Goal: Transaction & Acquisition: Purchase product/service

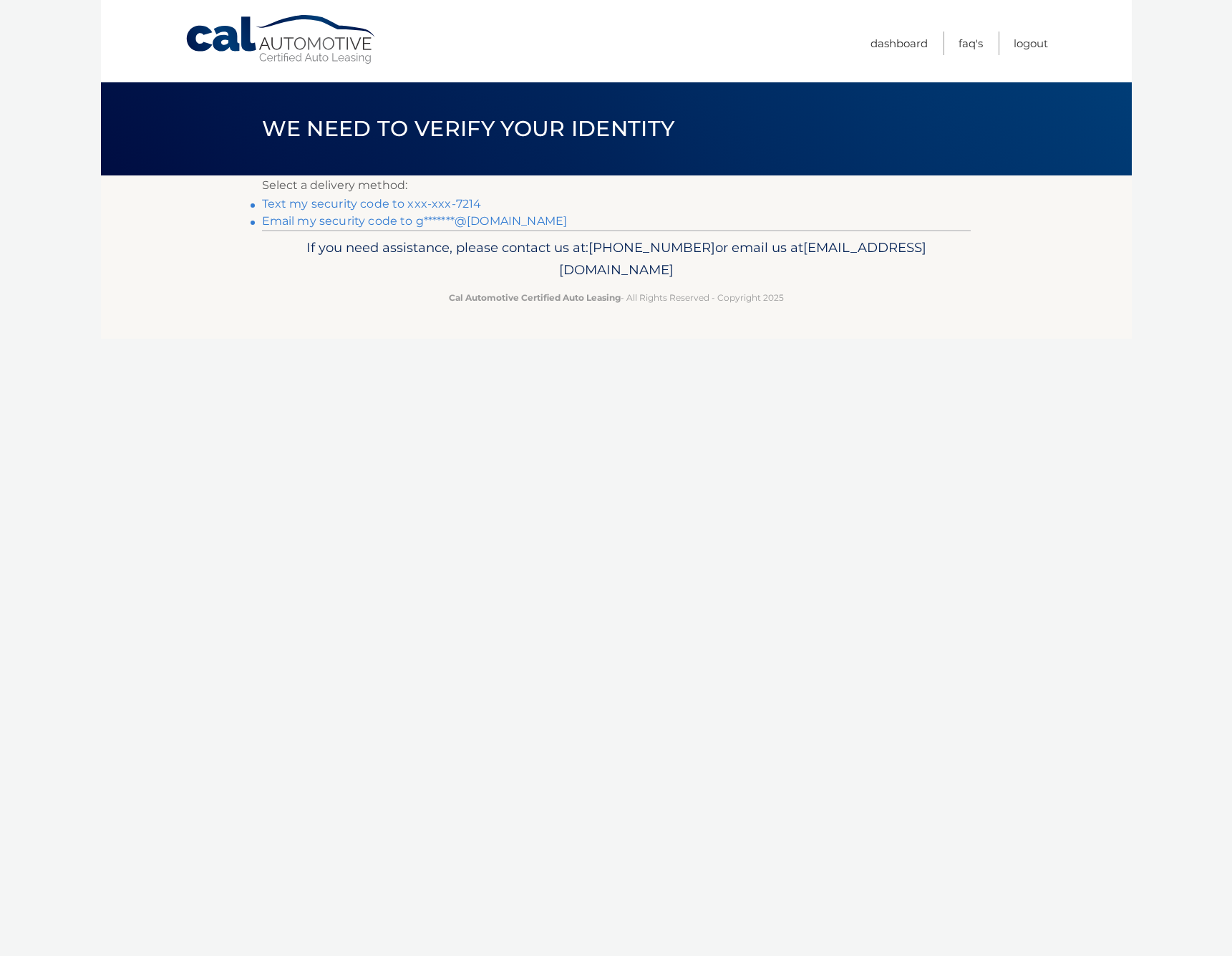
click at [434, 203] on link "Text my security code to xxx-xxx-7214" at bounding box center [372, 203] width 220 height 13
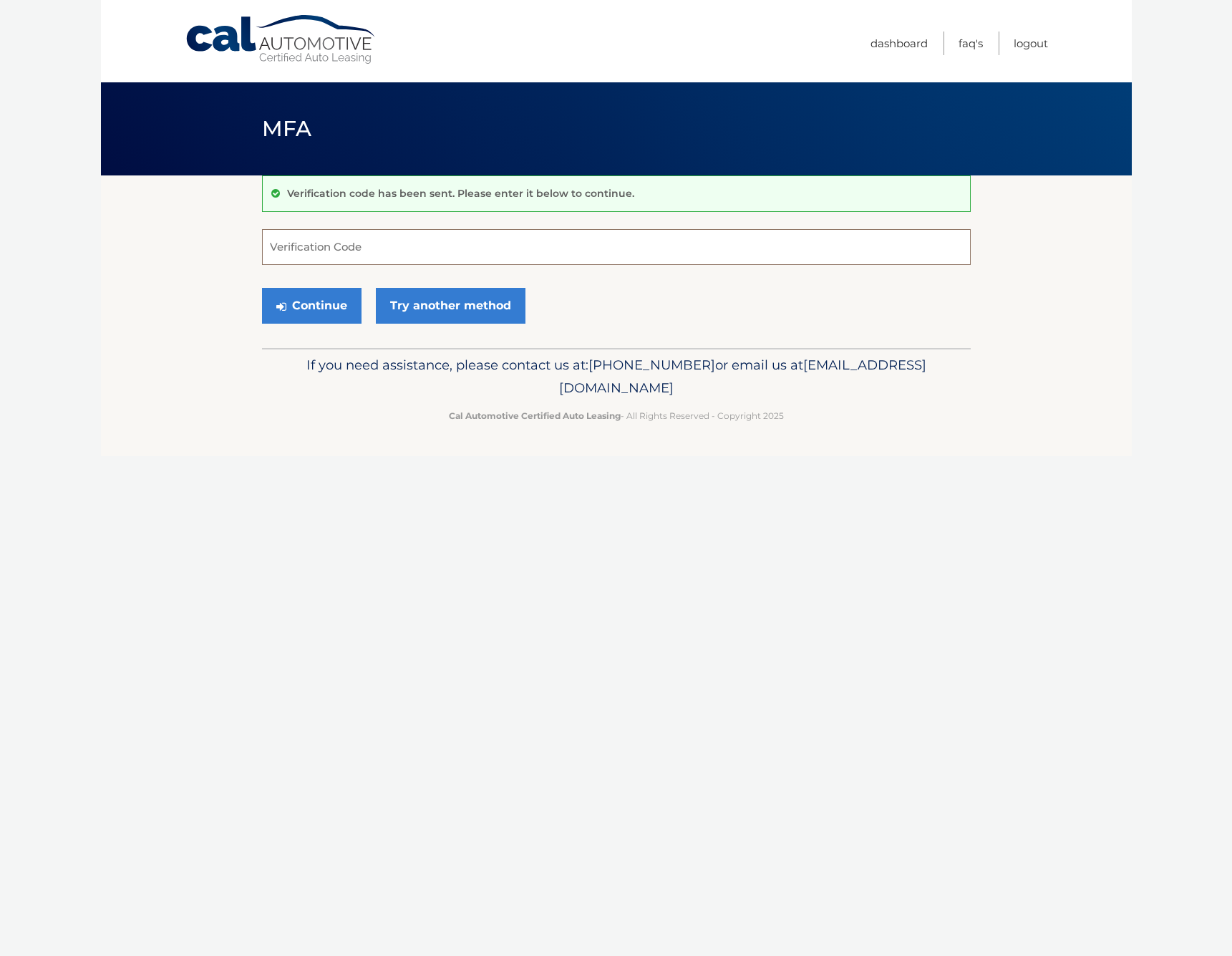
click at [468, 260] on input "Verification Code" at bounding box center [616, 247] width 708 height 36
type input "593736"
click at [319, 300] on button "Continue" at bounding box center [312, 306] width 100 height 36
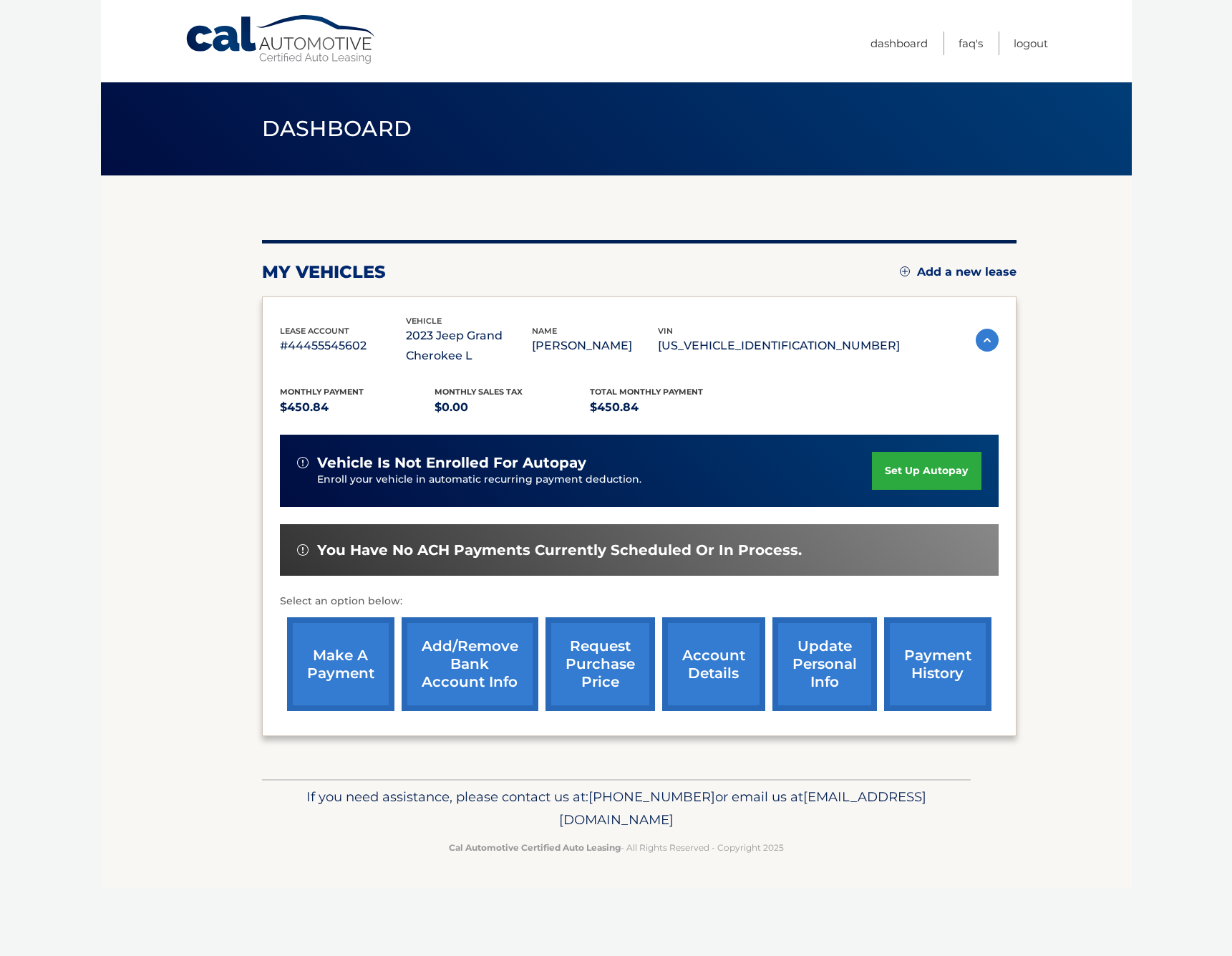
click at [709, 656] on link "account details" at bounding box center [714, 664] width 103 height 94
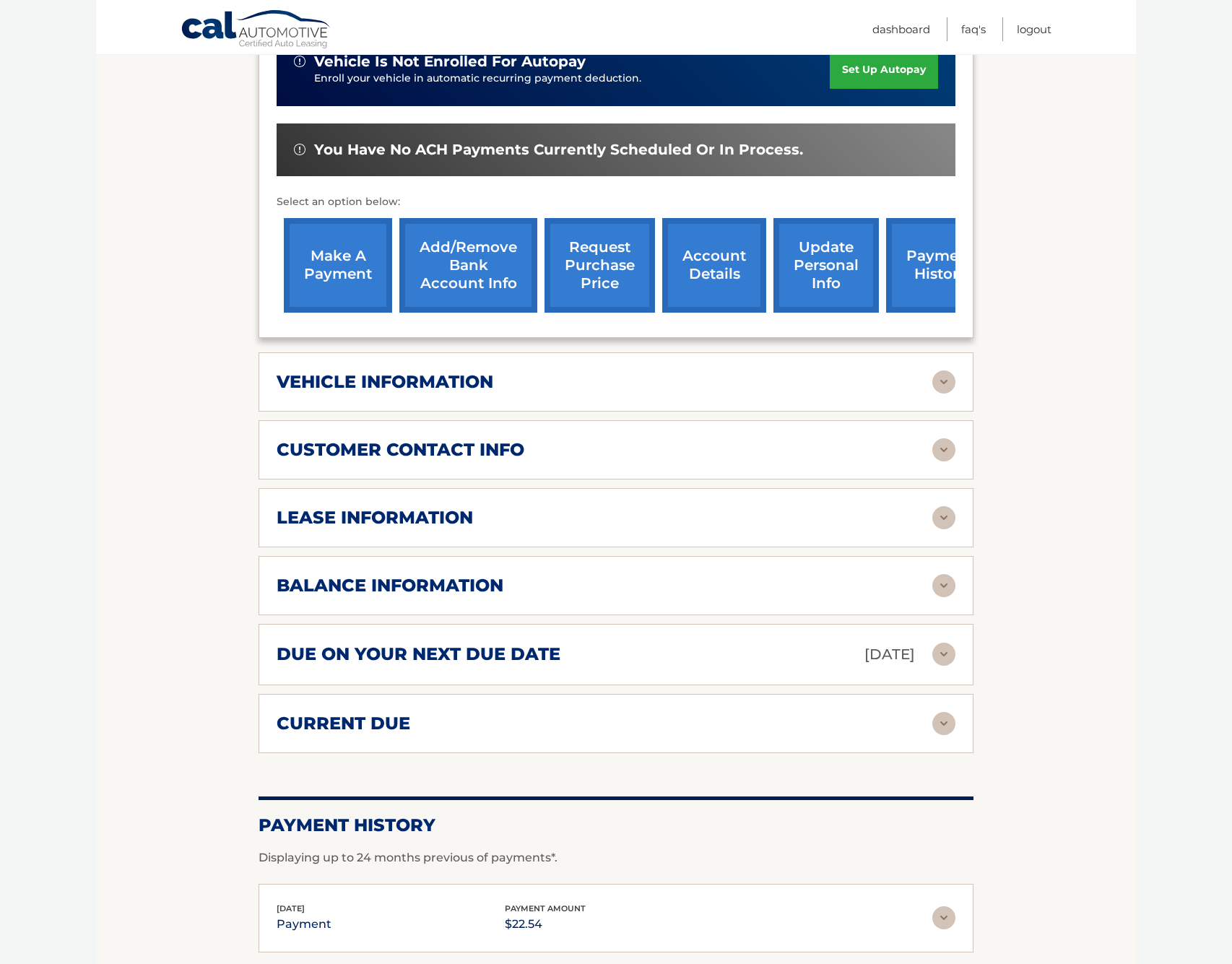
scroll to position [434, 0]
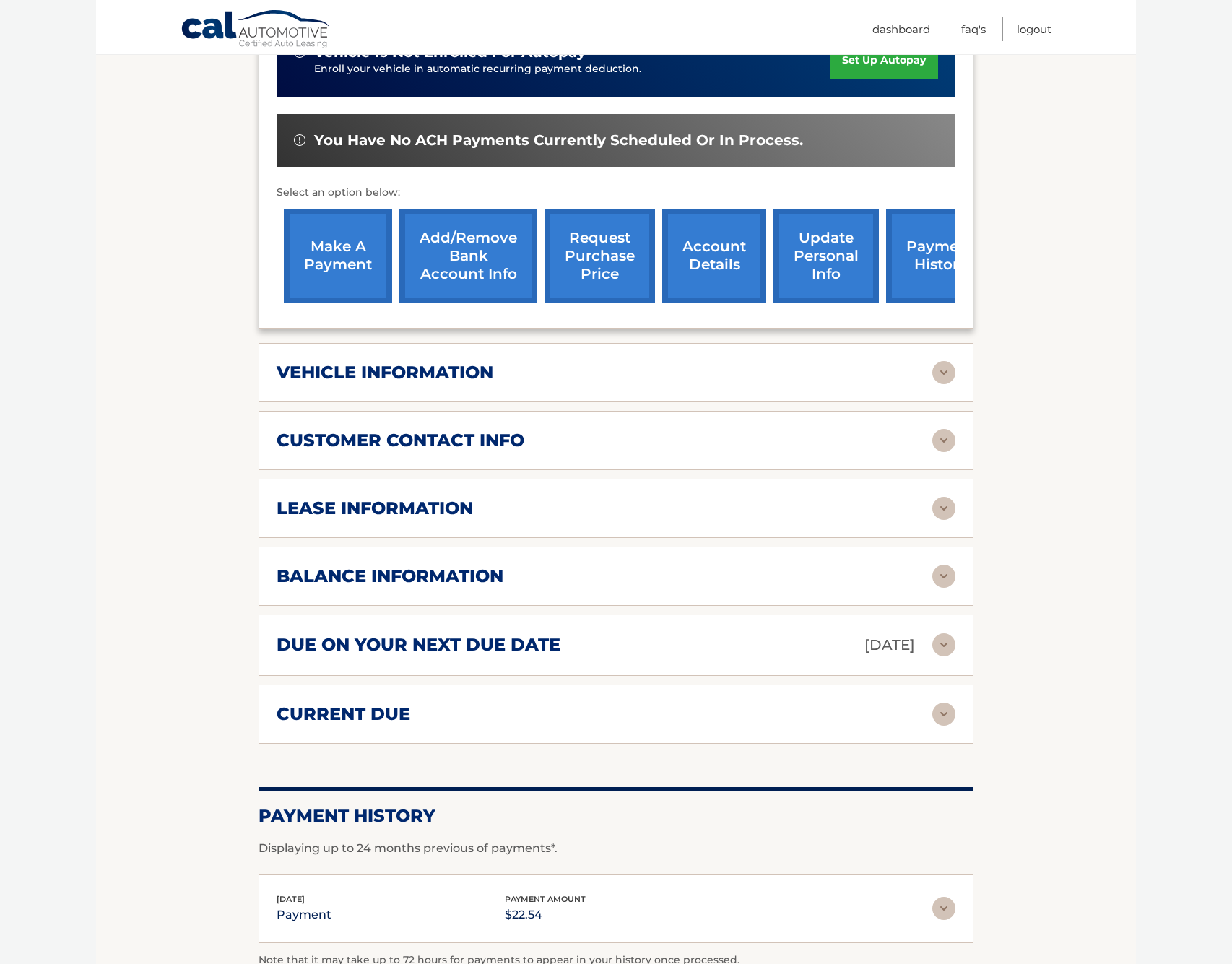
click at [520, 523] on div "lease information Contract Start Date Feb 14, 2023 Term 39 Maturity Date May 14…" at bounding box center [616, 508] width 715 height 59
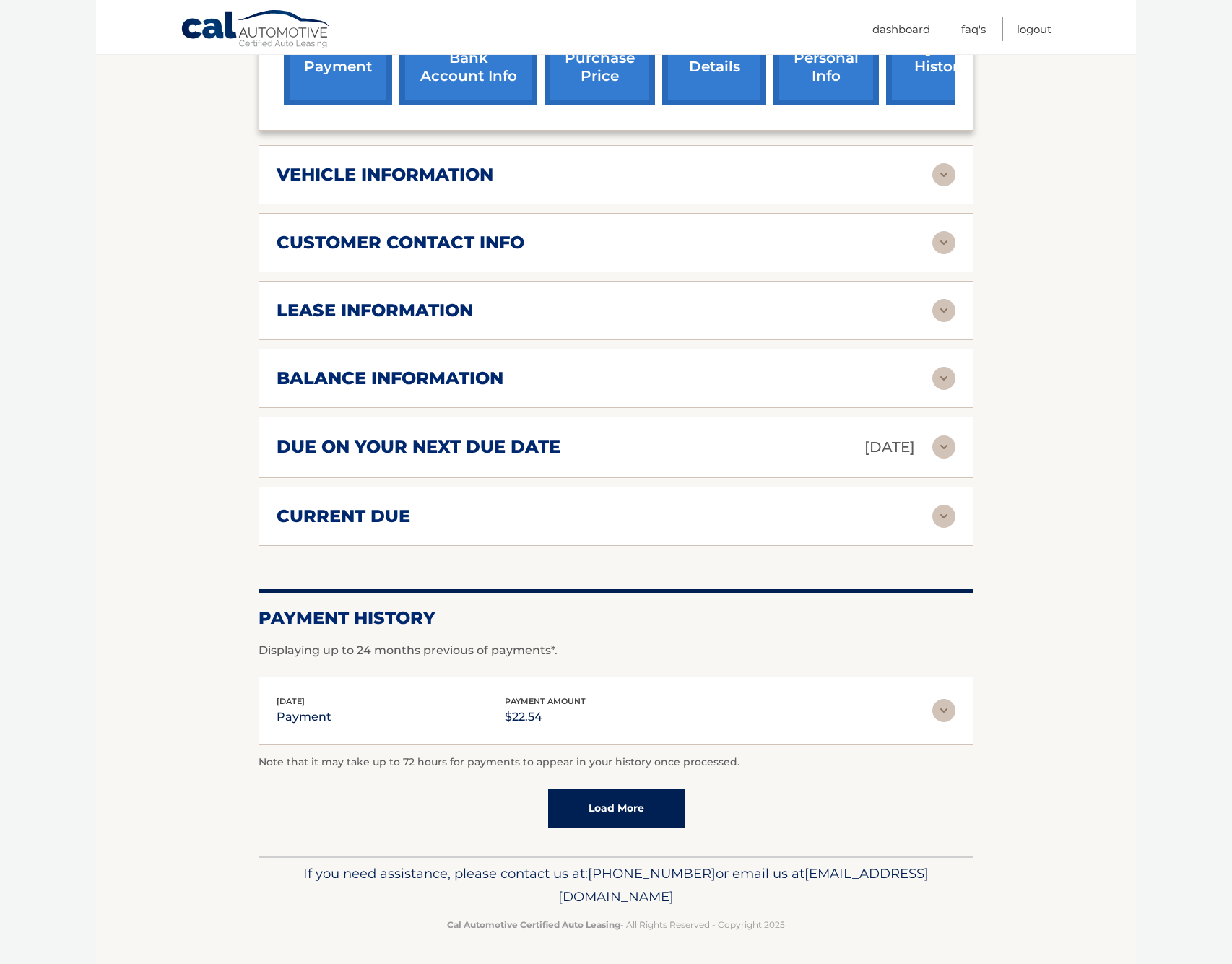
scroll to position [633, 0]
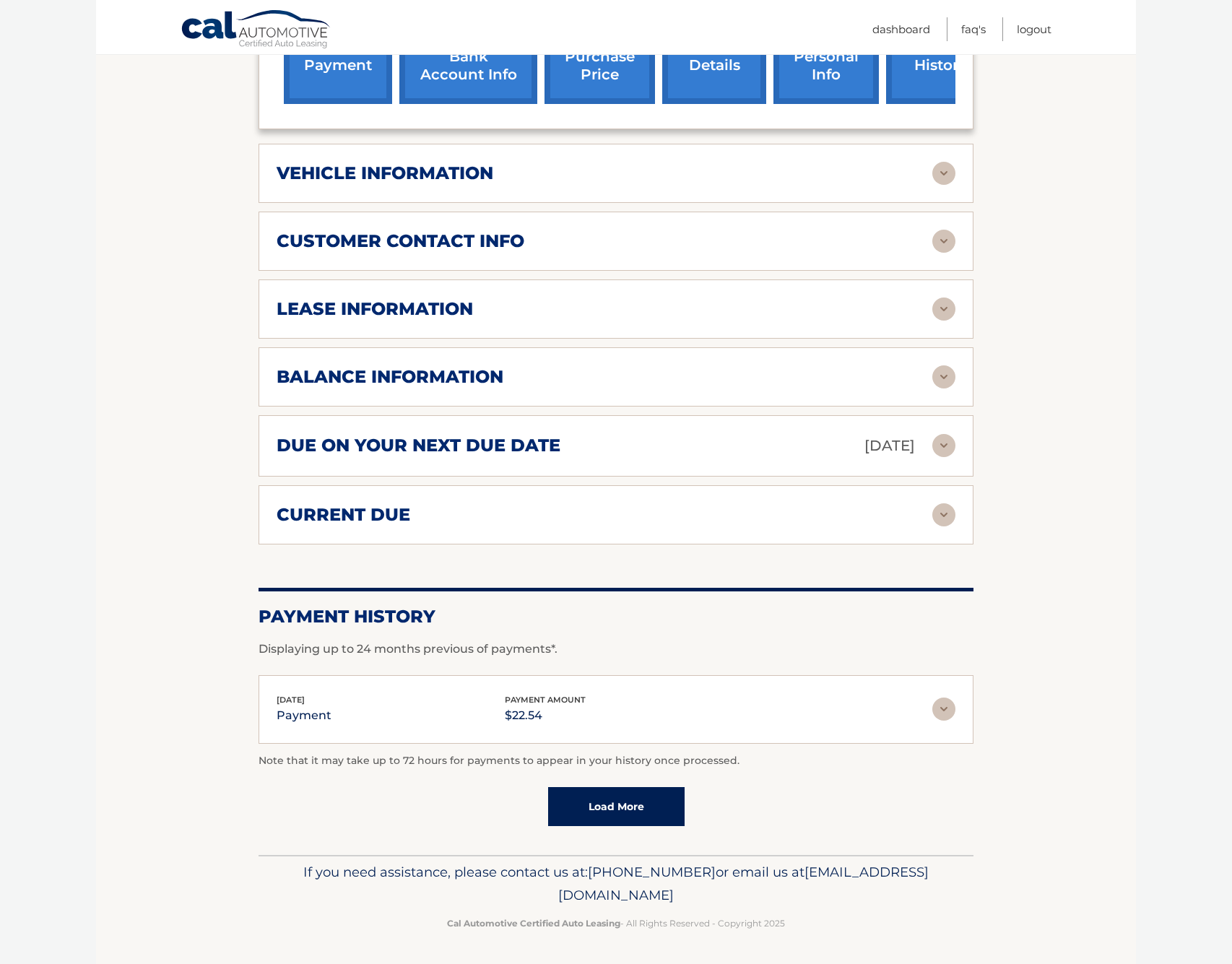
click at [940, 708] on img at bounding box center [943, 709] width 23 height 23
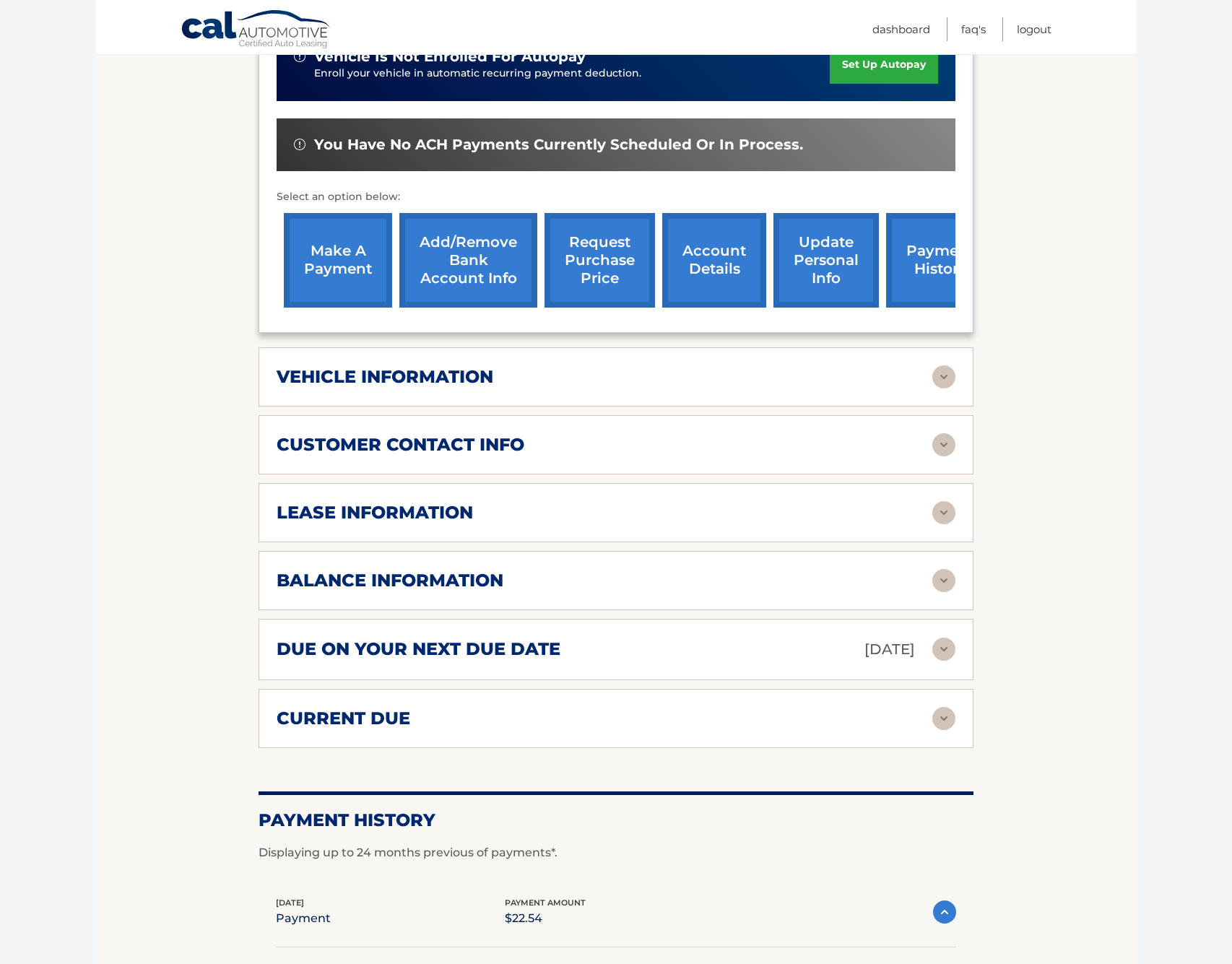
scroll to position [416, 0]
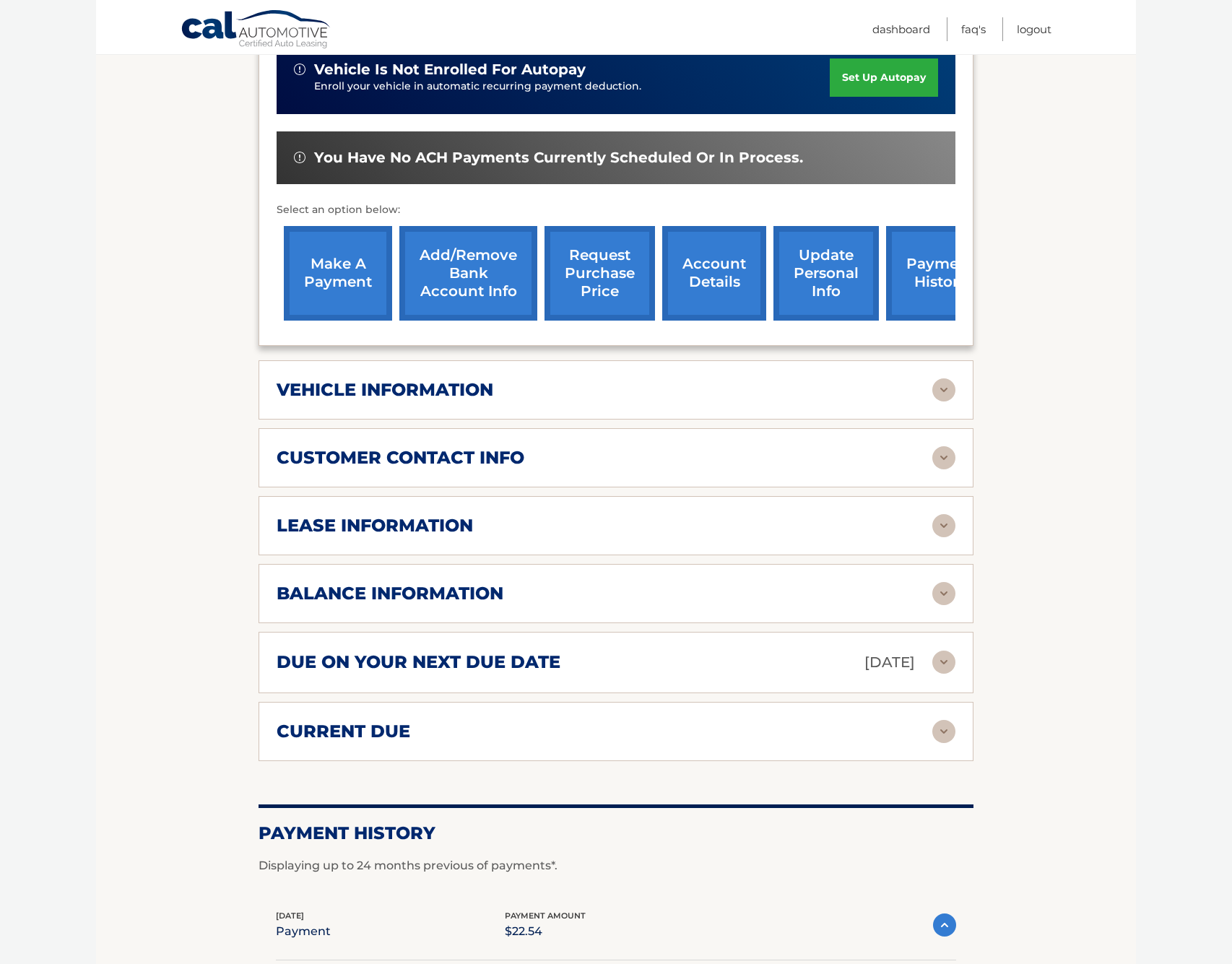
click at [952, 528] on img at bounding box center [943, 525] width 23 height 23
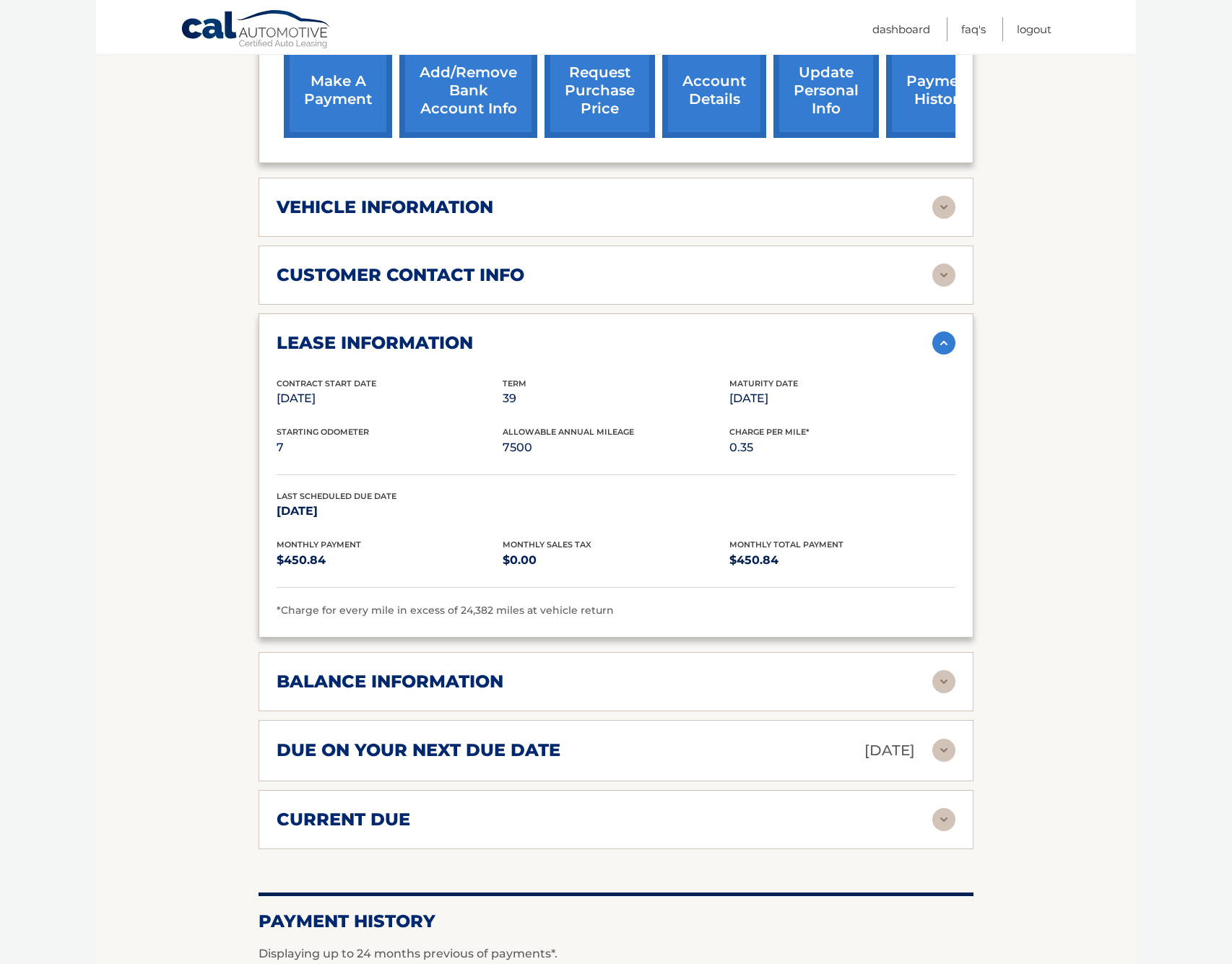
scroll to position [633, 0]
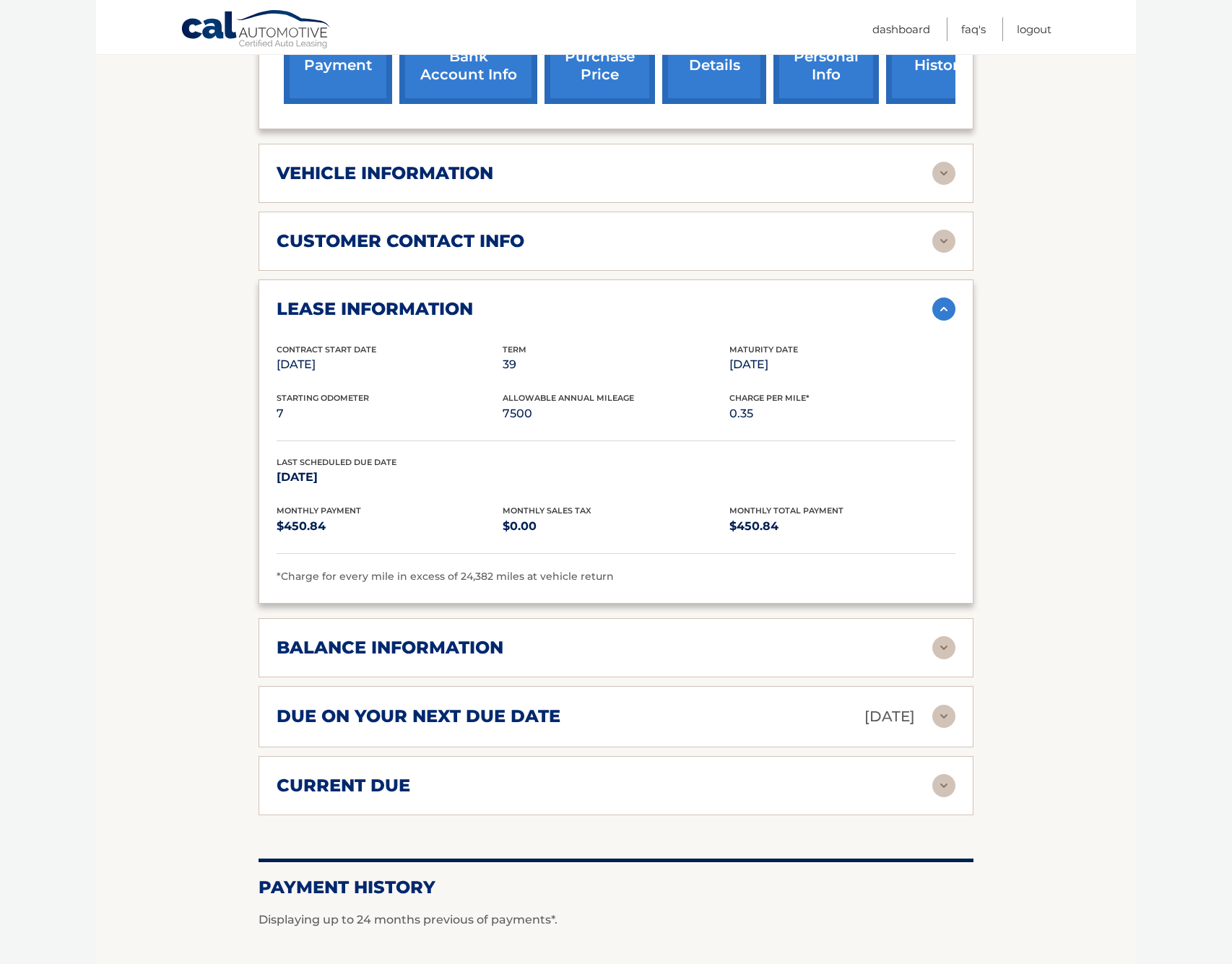
click at [934, 642] on img at bounding box center [943, 648] width 23 height 23
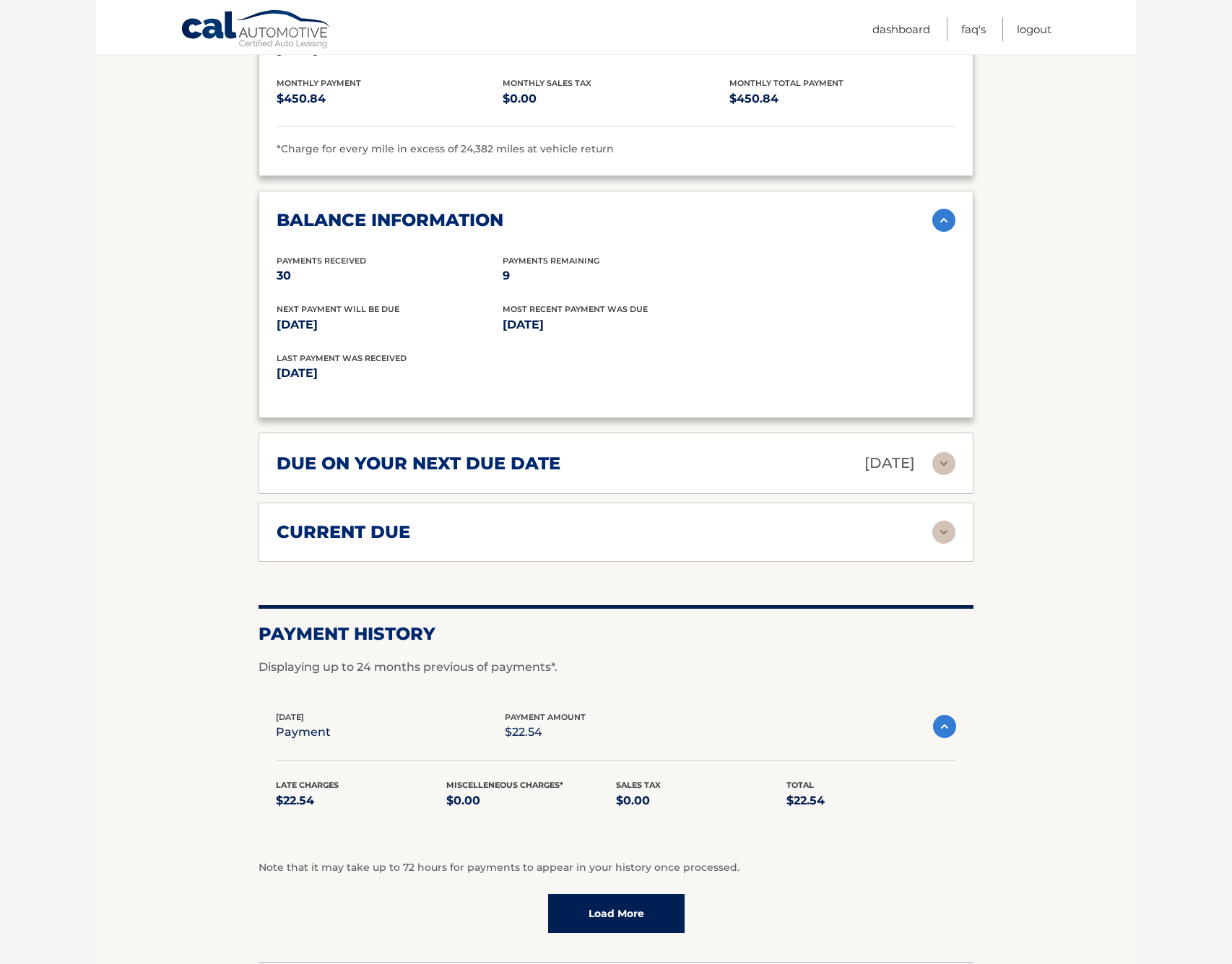
scroll to position [1065, 0]
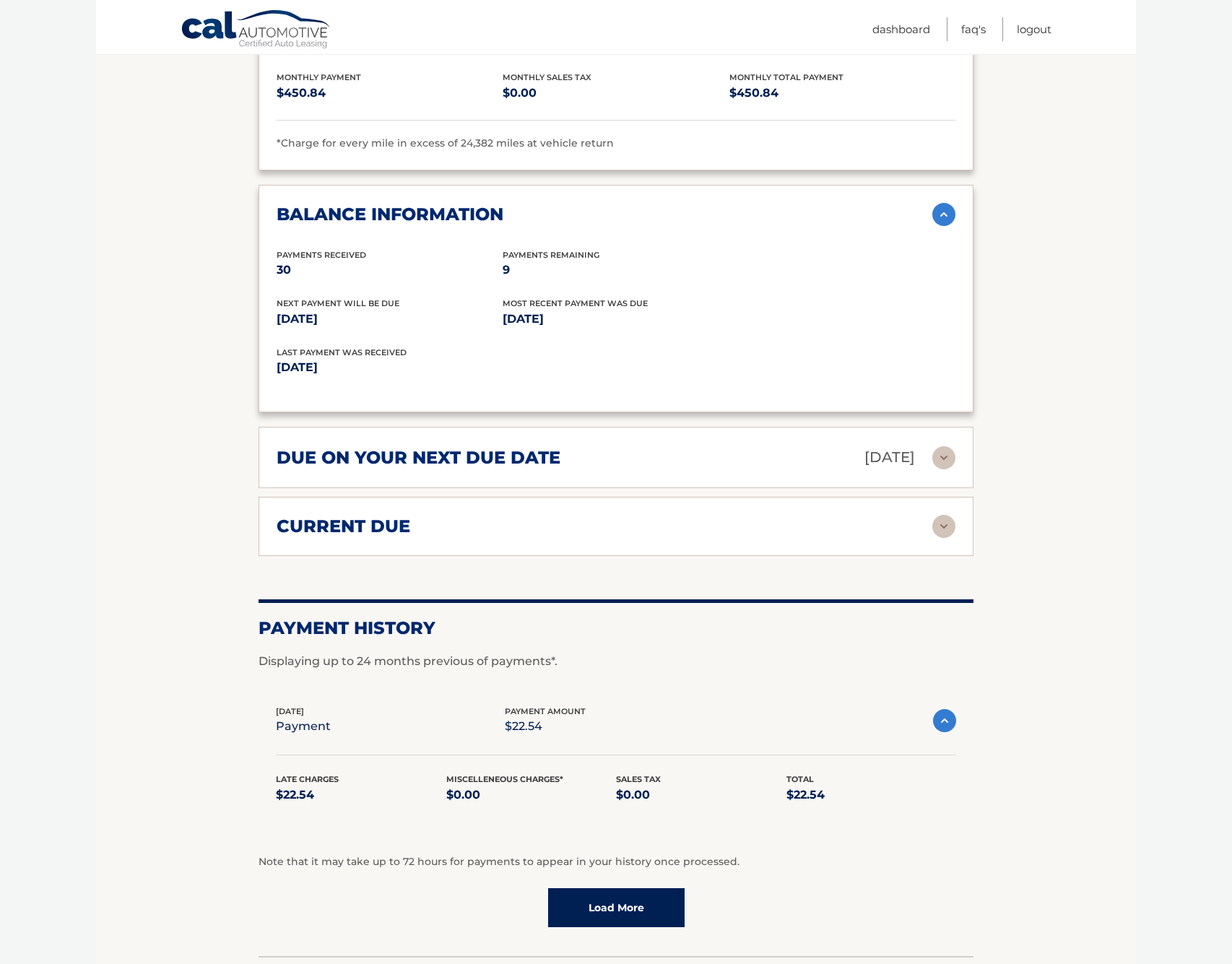
click at [946, 522] on img at bounding box center [943, 526] width 23 height 23
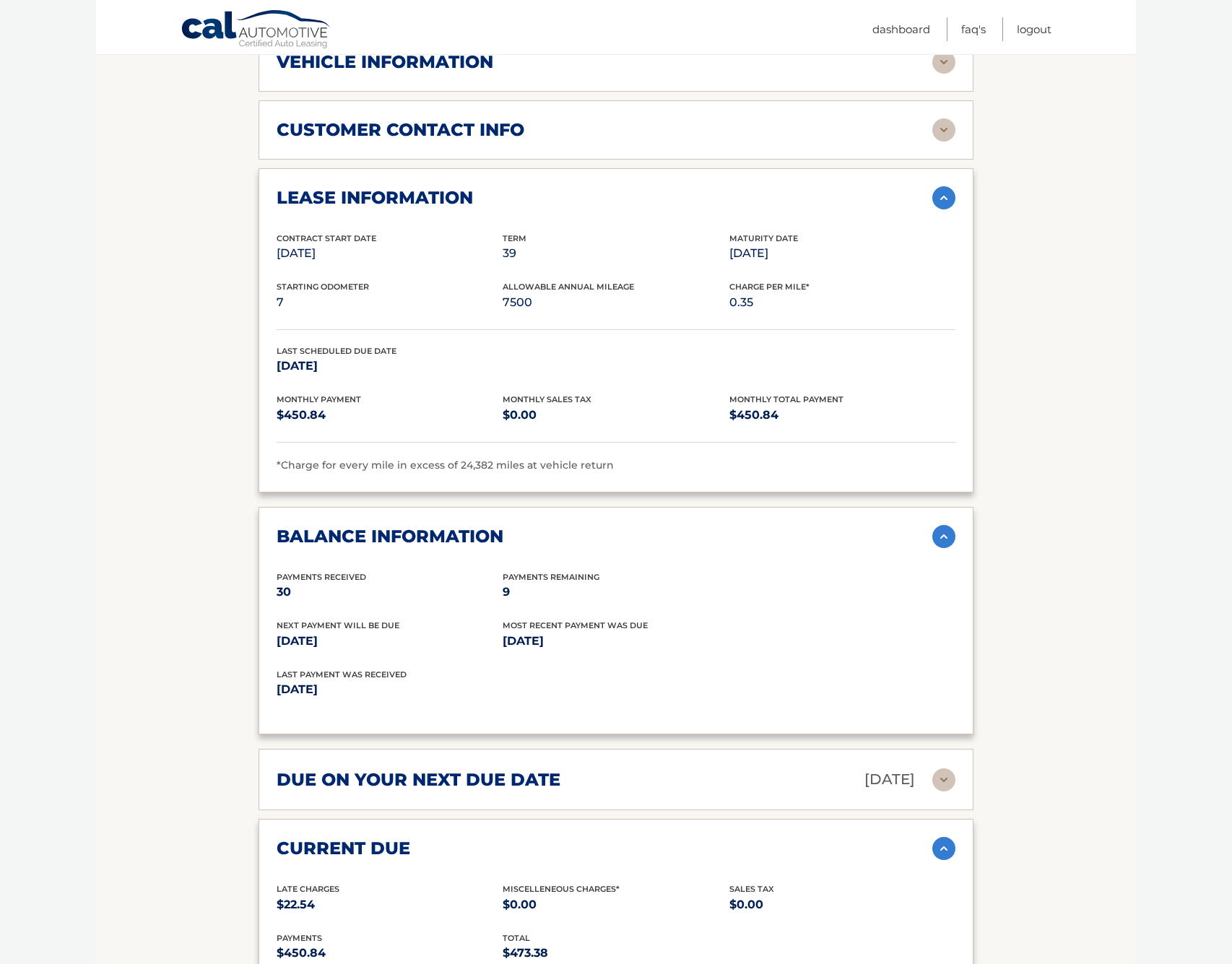
scroll to position [407, 0]
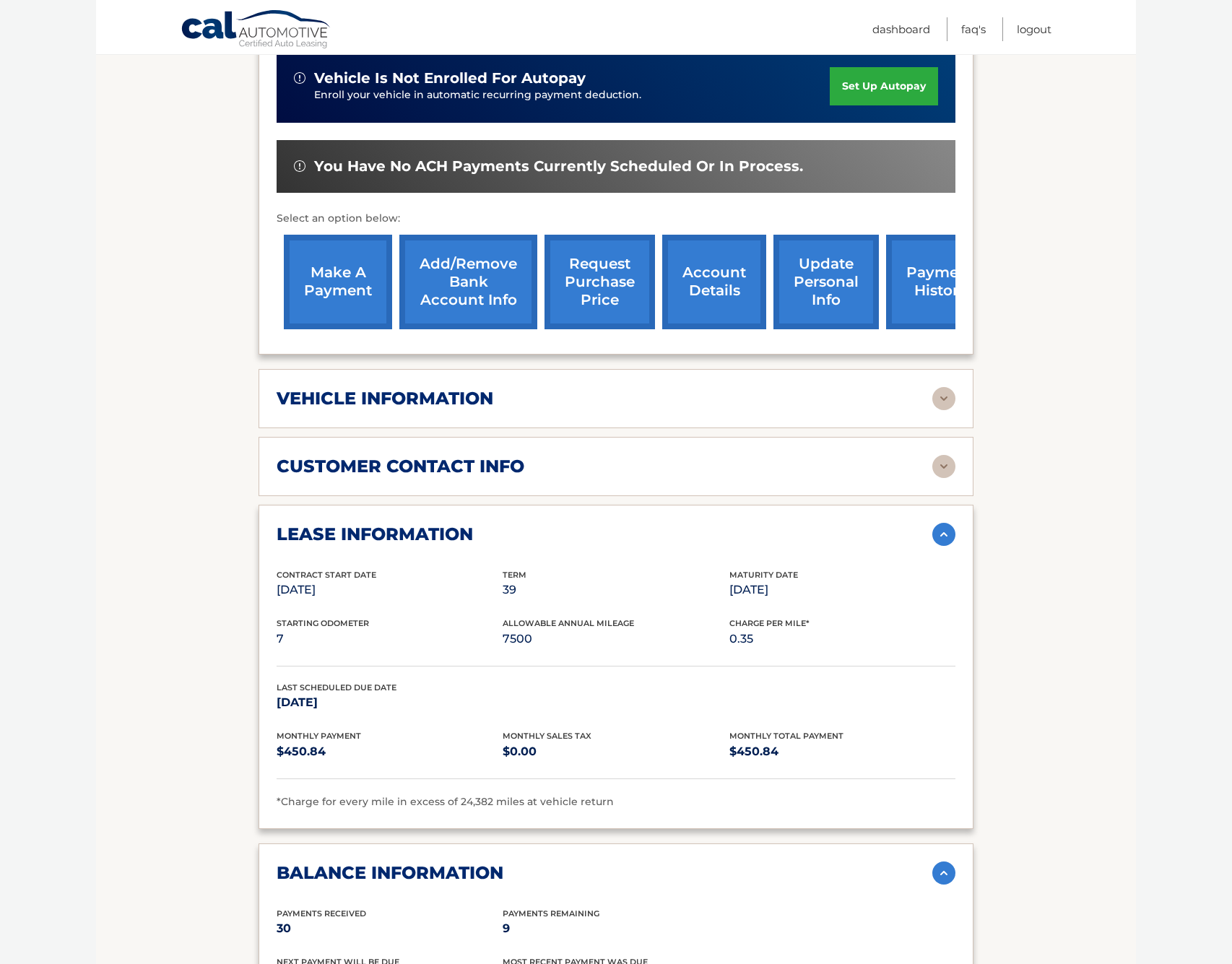
click at [359, 284] on link "make a payment" at bounding box center [338, 282] width 108 height 95
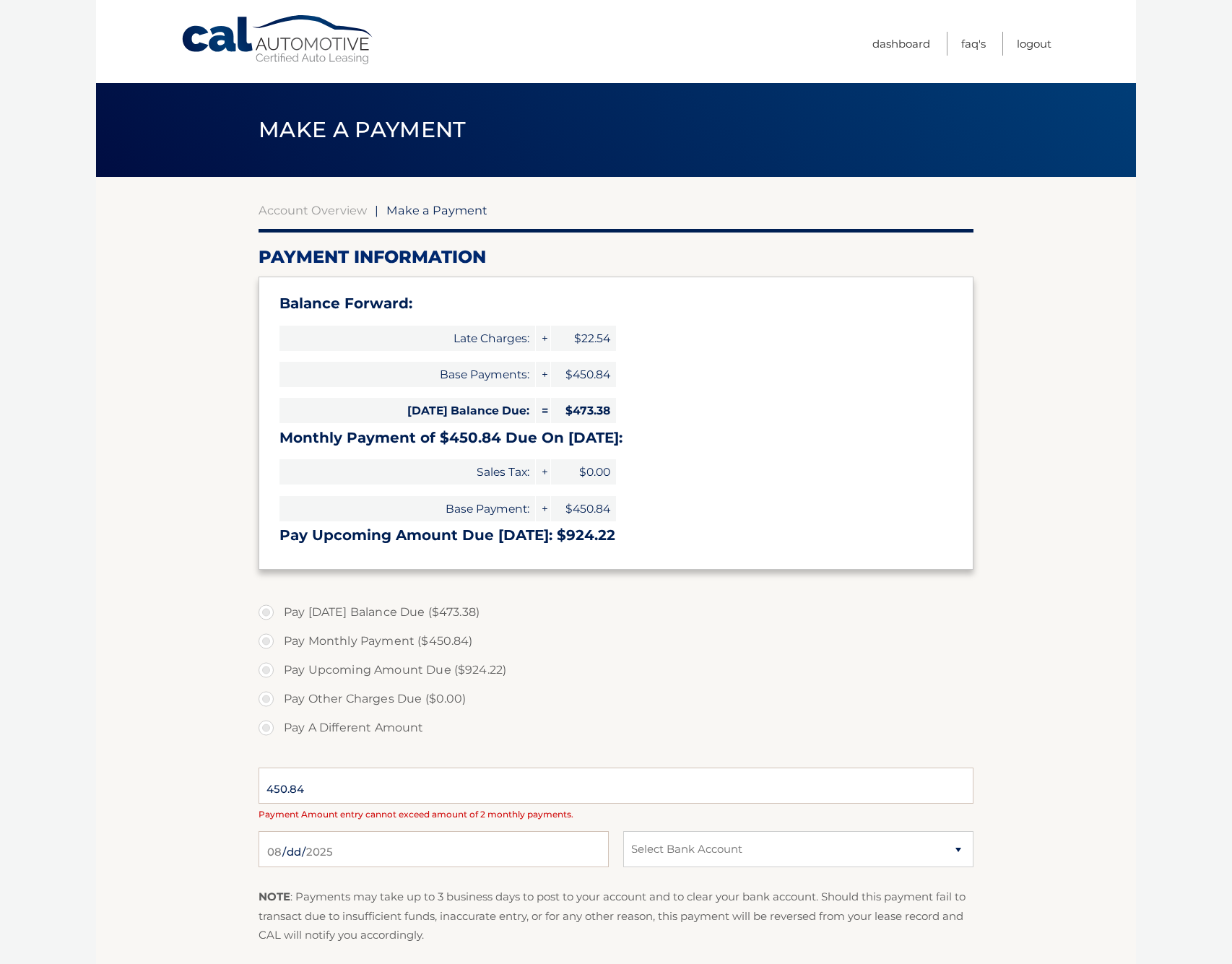
select select "ZmQ4NjJlYTAtZTljYi00ZTE3LTkyNjUtNGE1ZGQyMzFlMjRi"
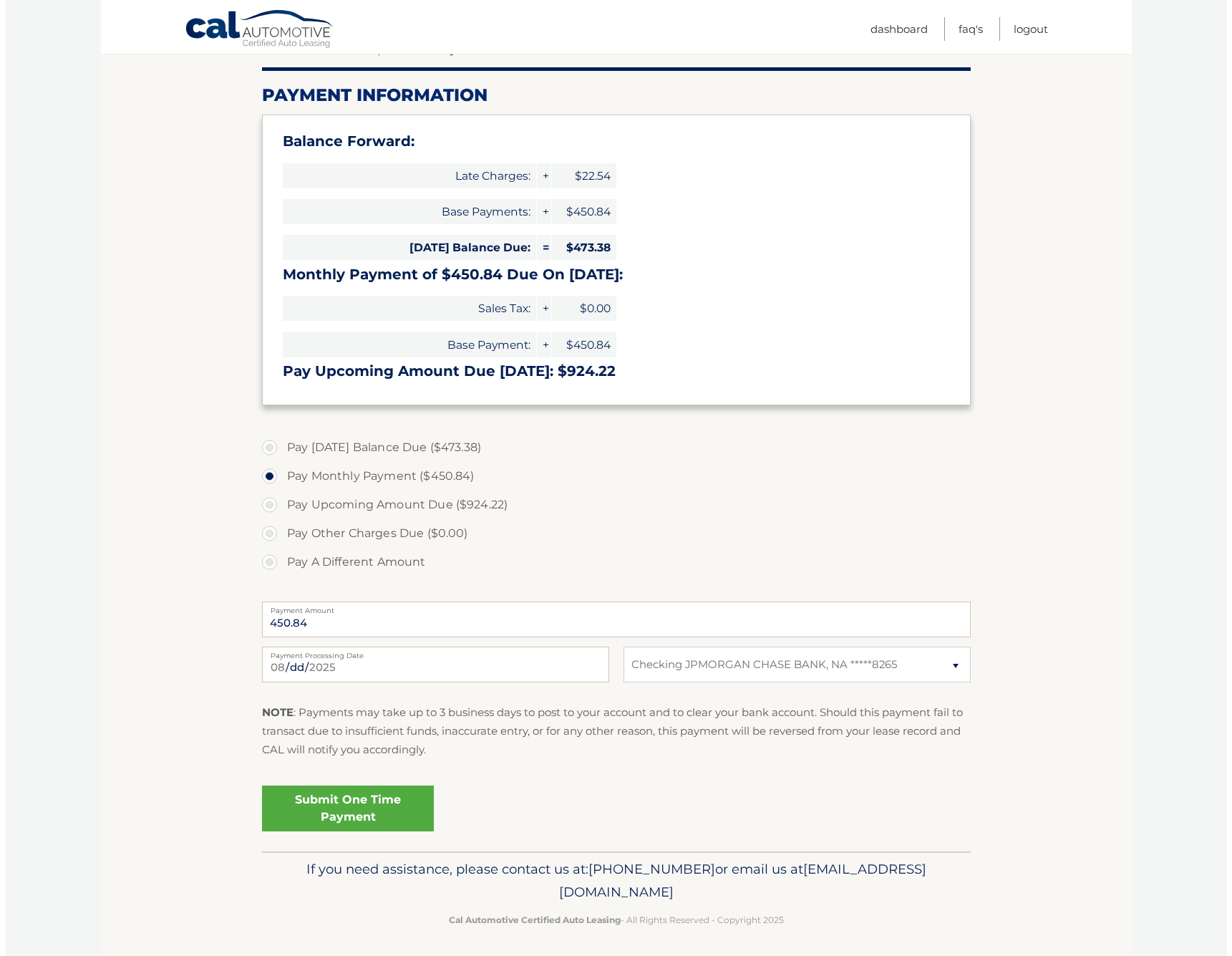
scroll to position [164, 0]
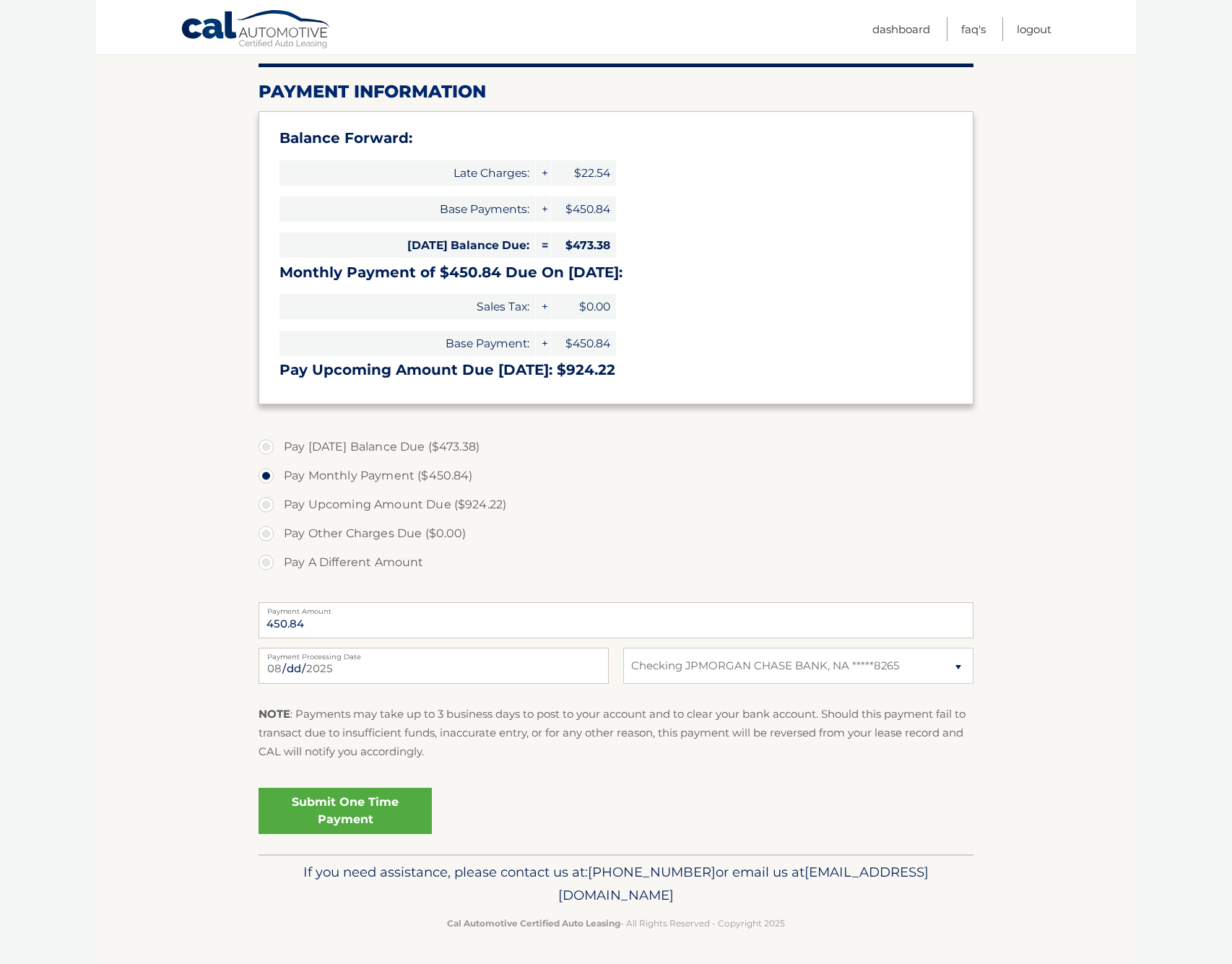
click at [265, 446] on label "Pay Today's Balance Due ($473.38)" at bounding box center [616, 447] width 715 height 29
click at [265, 446] on input "Pay Today's Balance Due ($473.38)" at bounding box center [271, 444] width 14 height 23
radio input "true"
type input "473.38"
click at [367, 802] on link "Submit One Time Payment" at bounding box center [345, 810] width 174 height 46
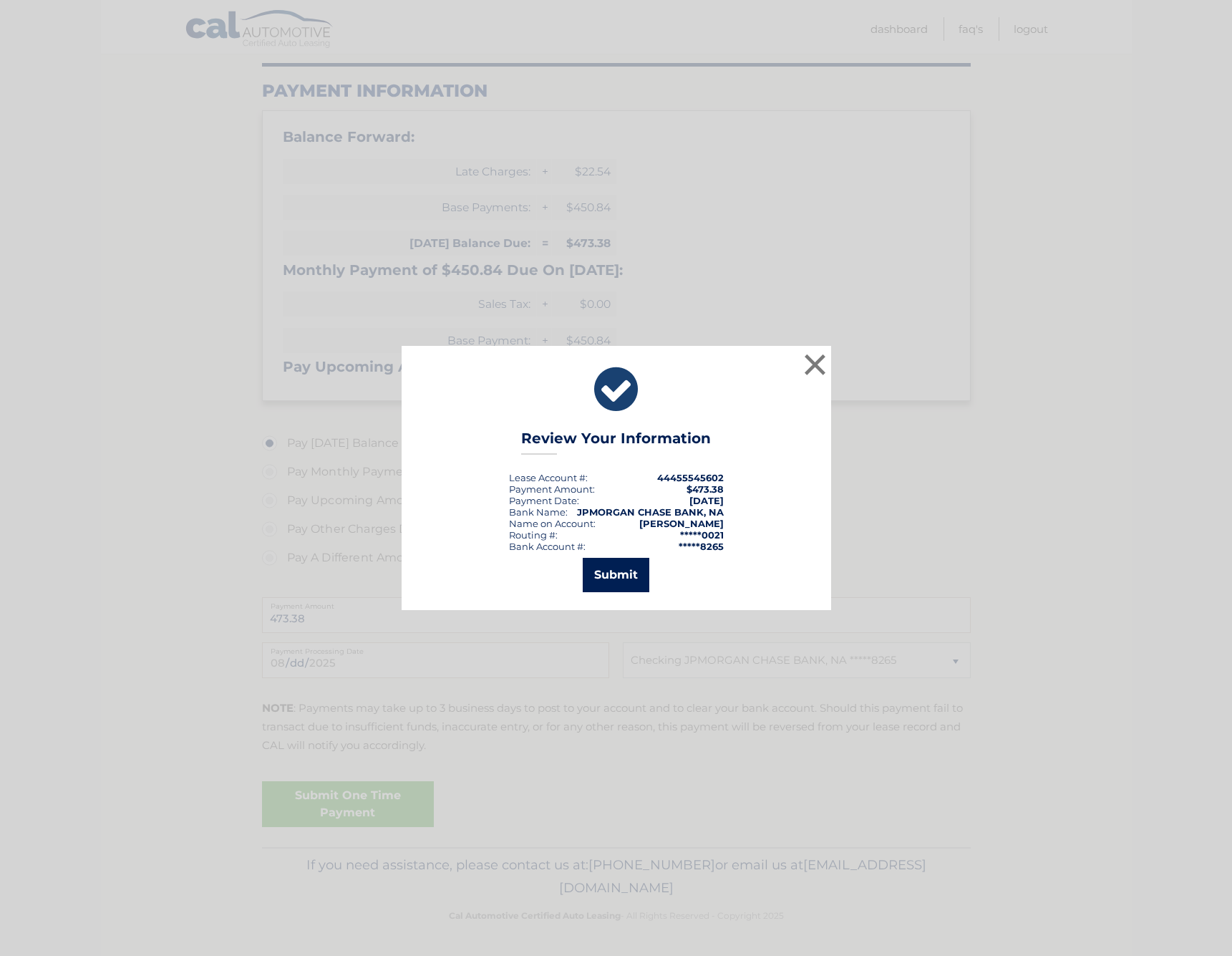
click at [607, 574] on button "Submit" at bounding box center [615, 575] width 66 height 34
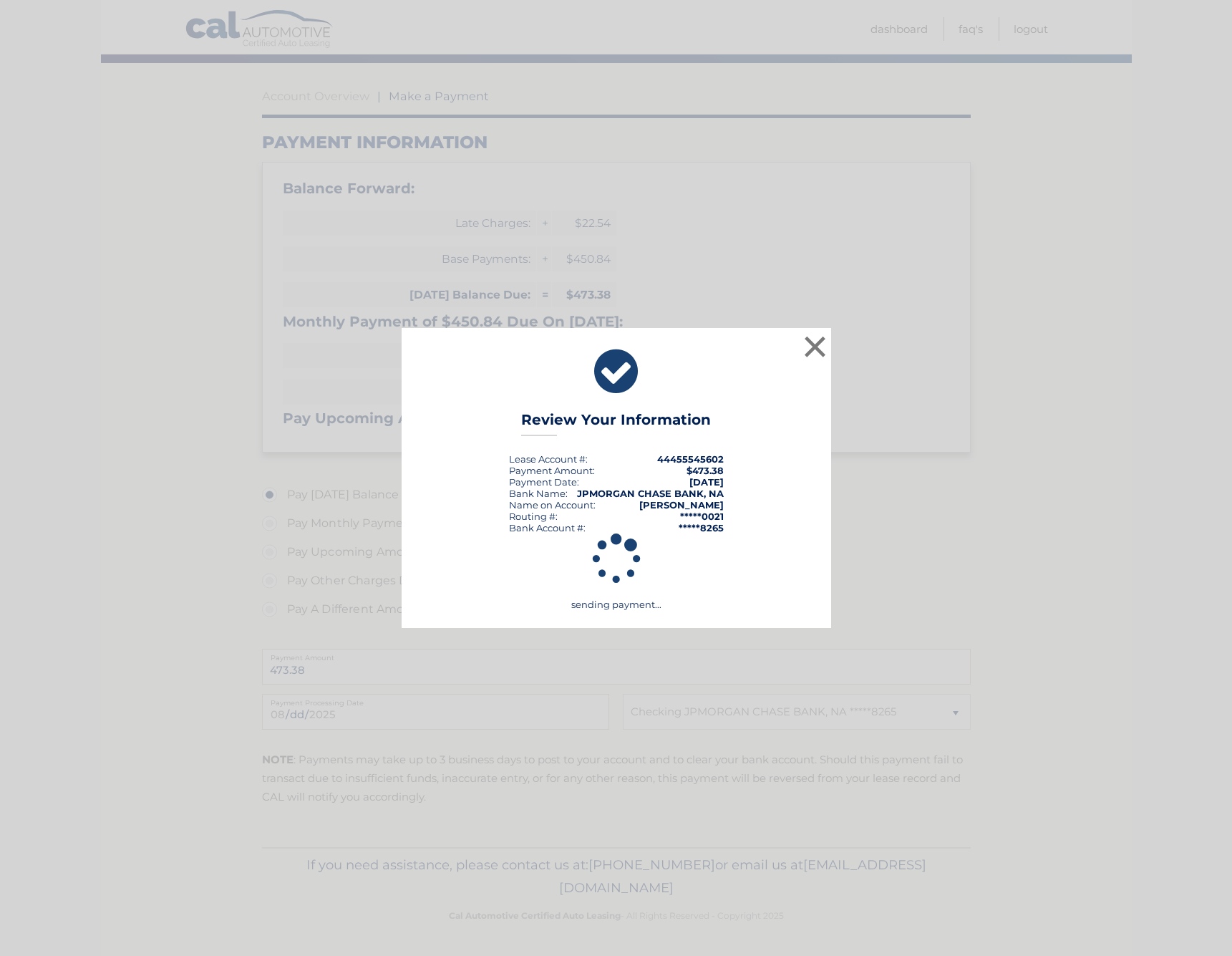
scroll to position [113, 0]
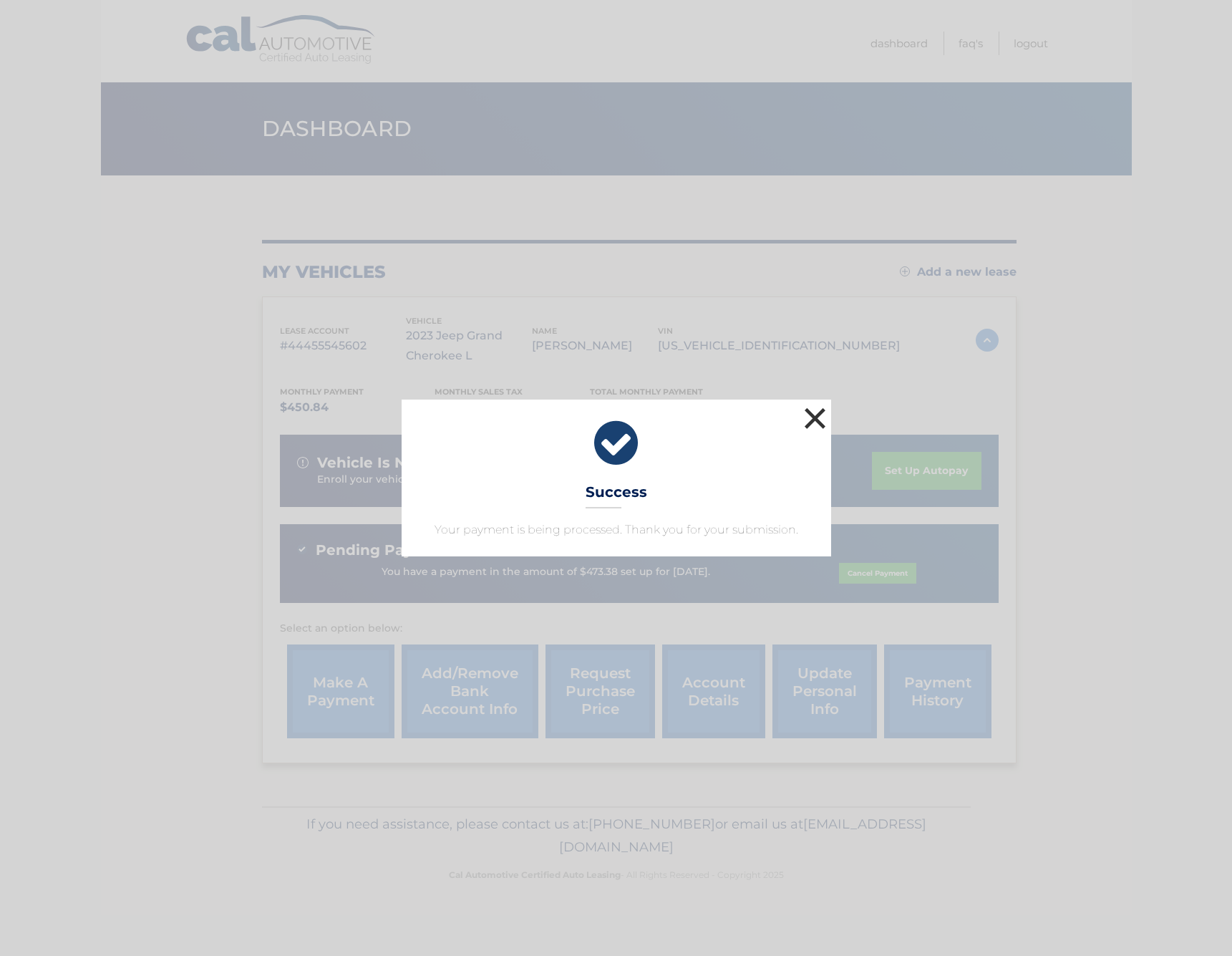
click at [818, 414] on button "×" at bounding box center [815, 418] width 28 height 28
